Goal: Task Accomplishment & Management: Manage account settings

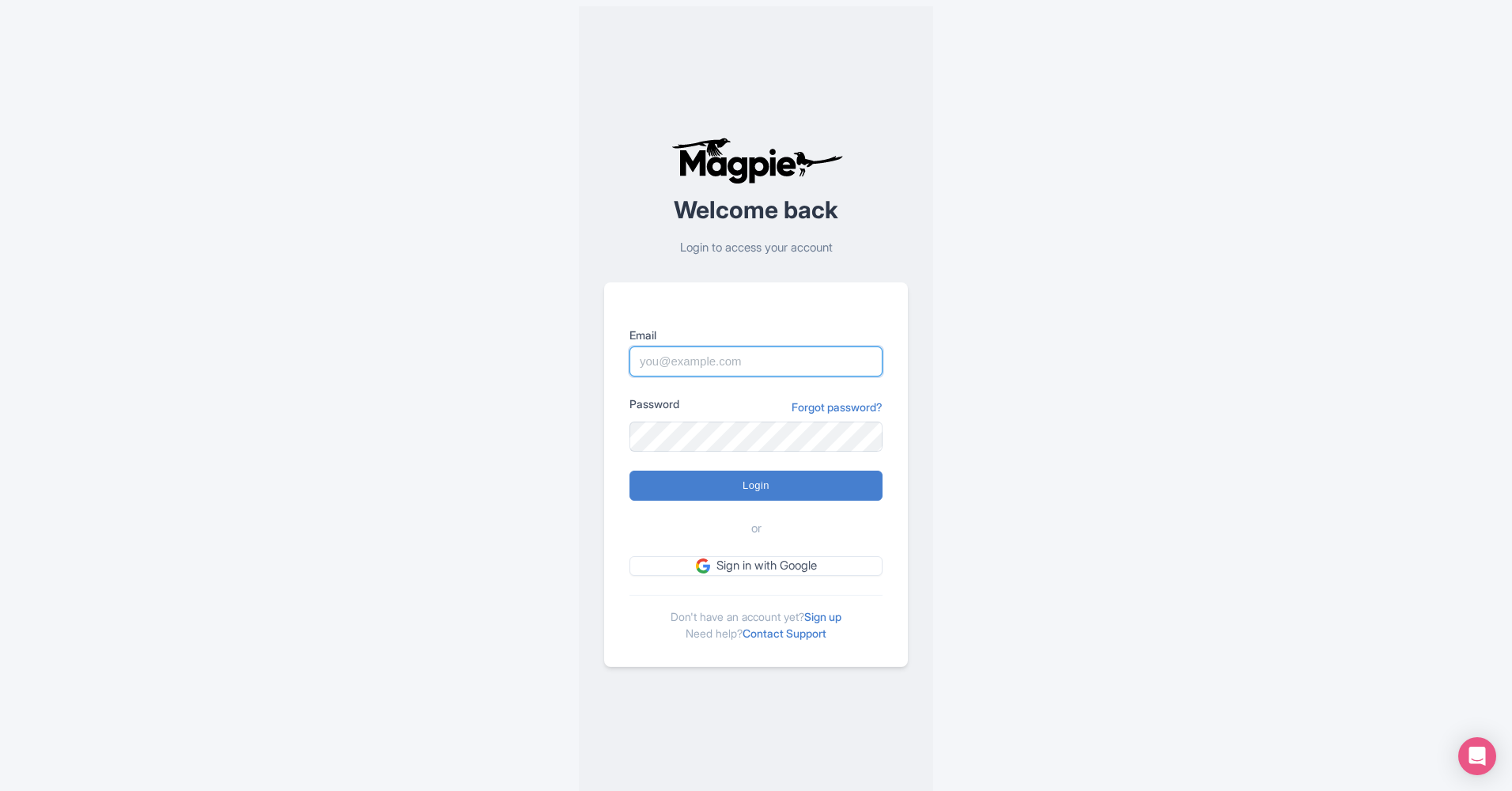
type input "hassan@seesight-tours.com"
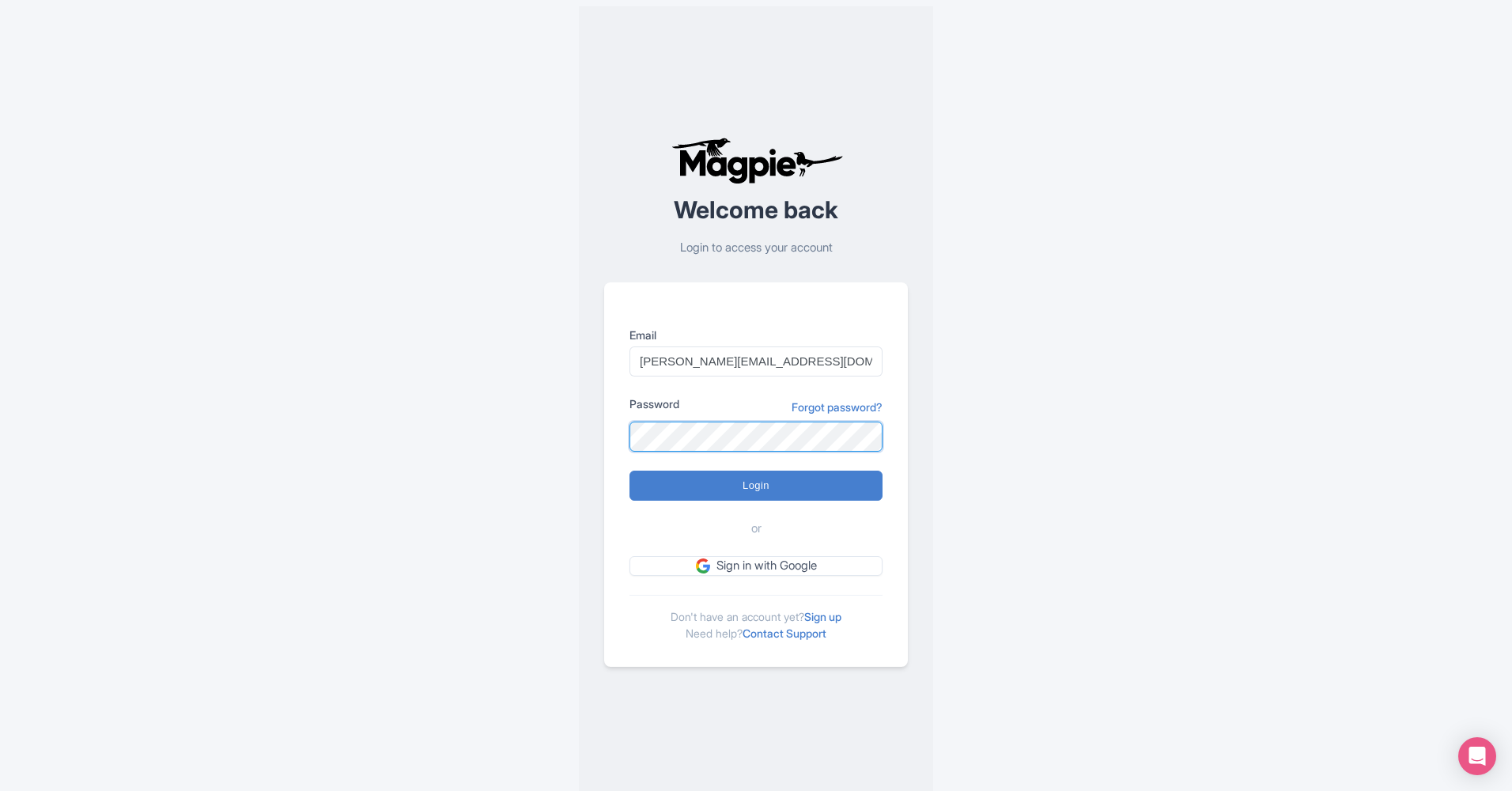
click at [756, 485] on input "Login" at bounding box center [756, 486] width 253 height 30
type input "Logging in..."
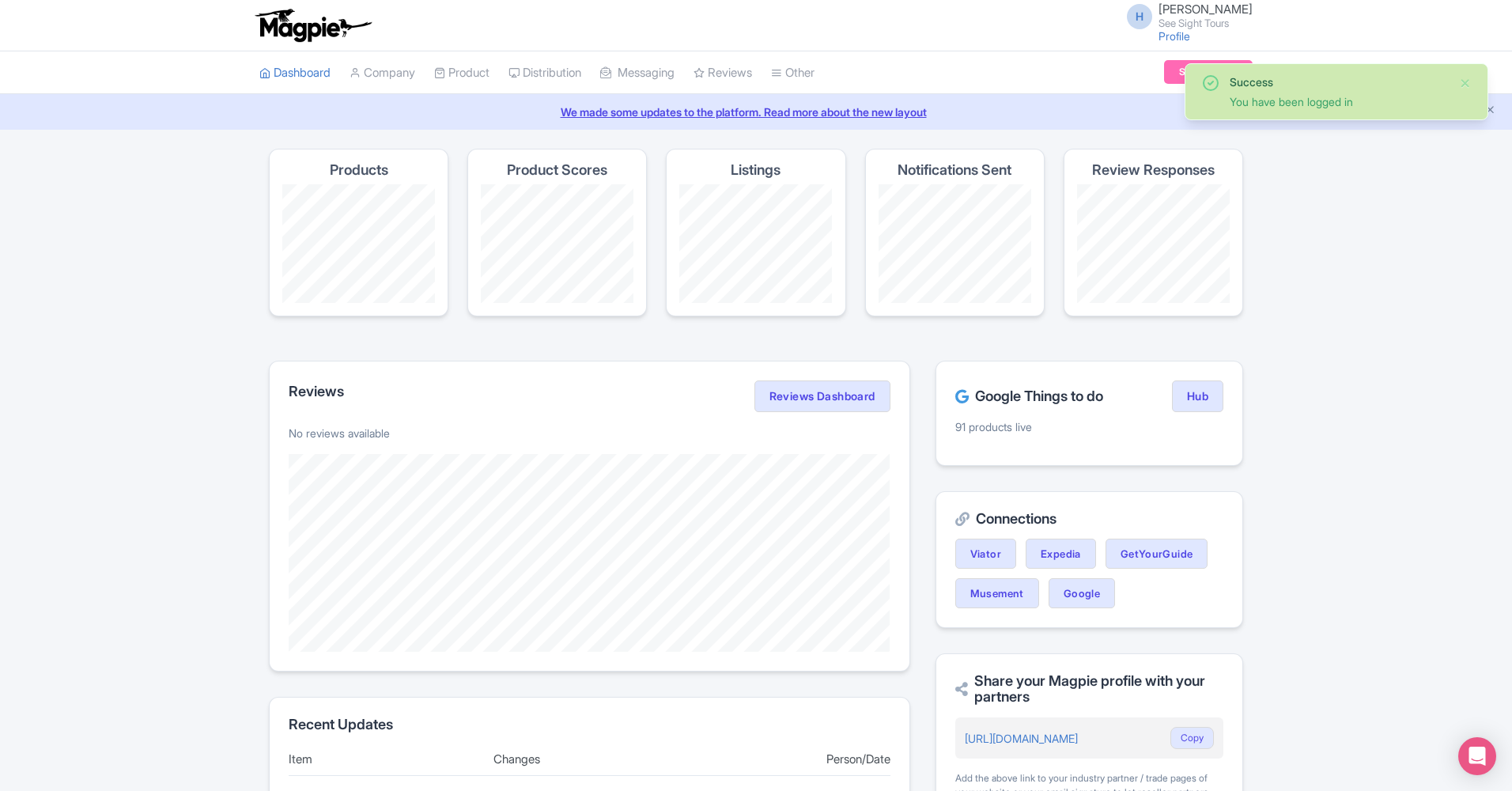
click at [499, 78] on li "Product My Products Image Library Rate Sheets" at bounding box center [462, 73] width 75 height 43
click at [485, 106] on link "My Products" at bounding box center [510, 113] width 150 height 24
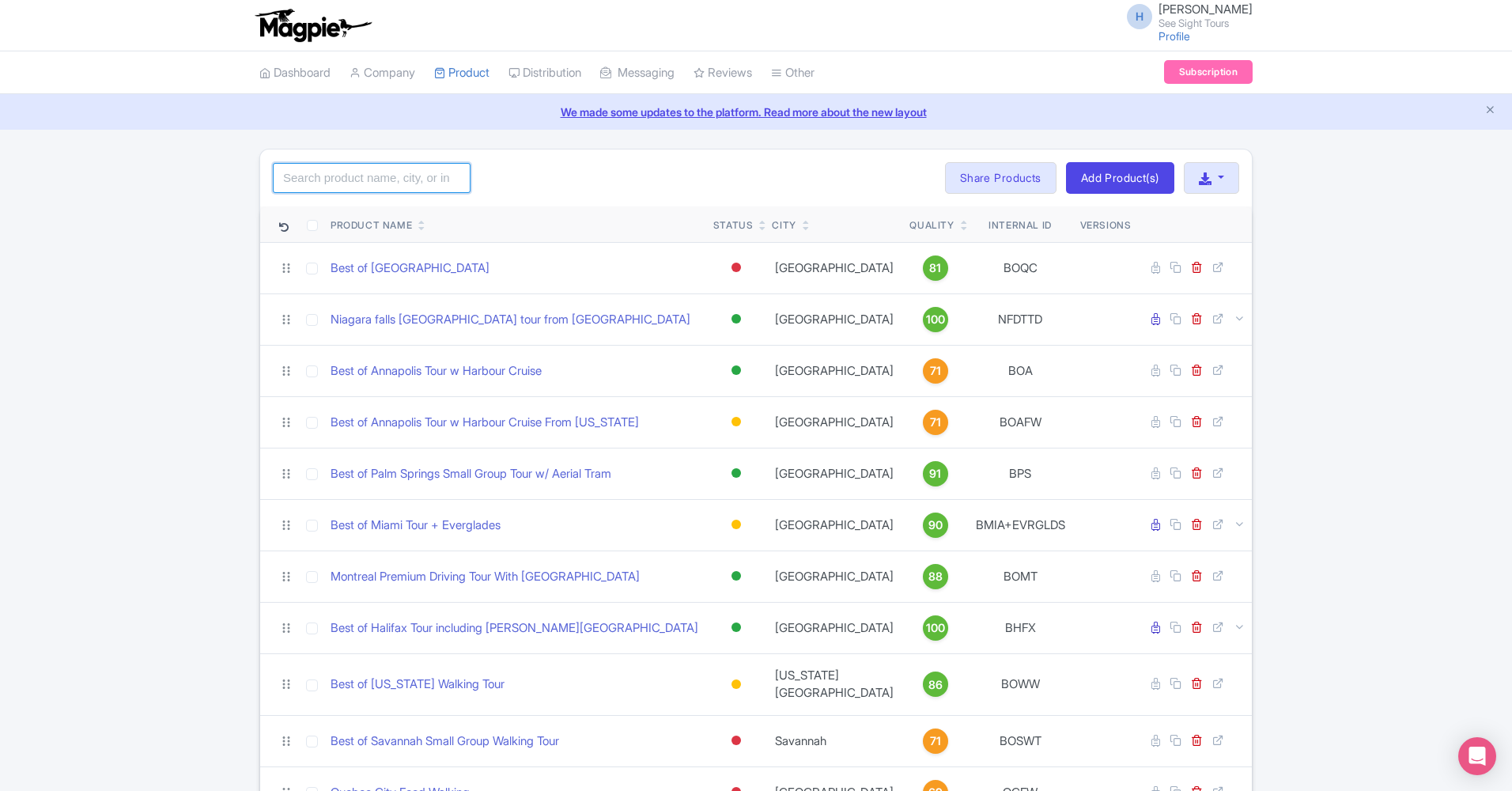
click at [326, 176] on input "search" at bounding box center [372, 177] width 198 height 30
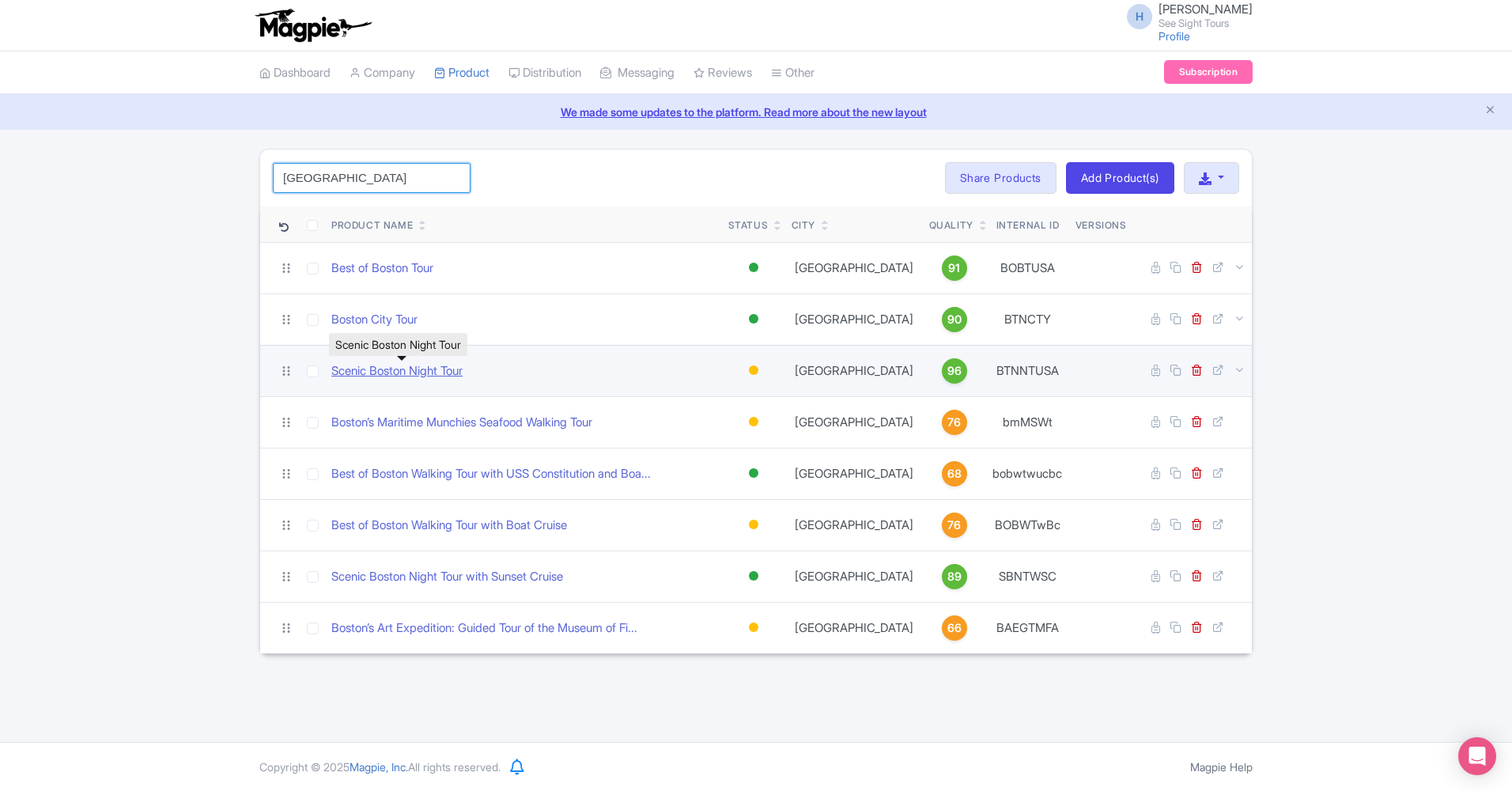
type input "[GEOGRAPHIC_DATA]"
click at [405, 374] on link "Scenic Boston Night Tour" at bounding box center [397, 371] width 132 height 18
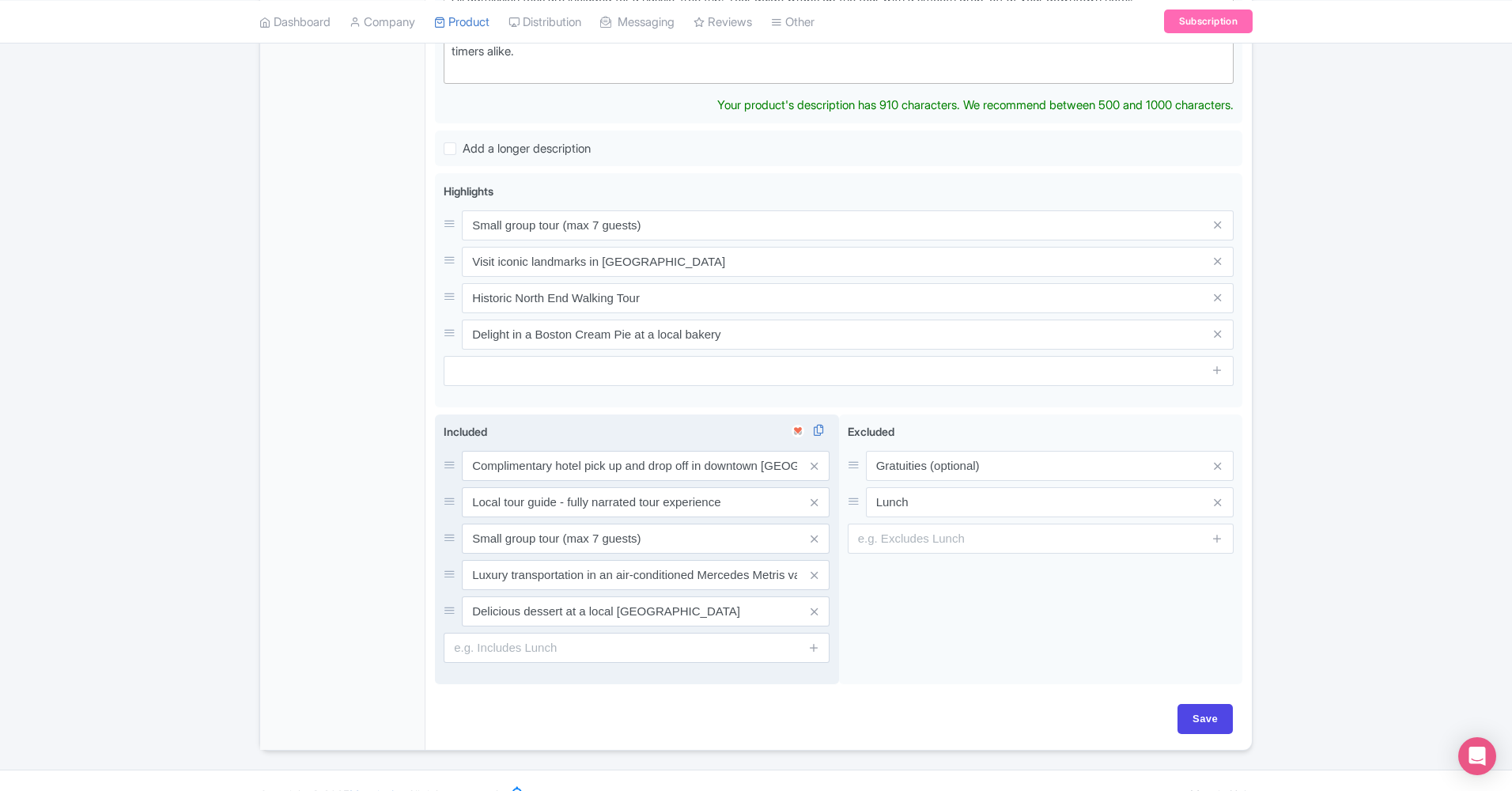
scroll to position [339, 0]
